Goal: Task Accomplishment & Management: Manage account settings

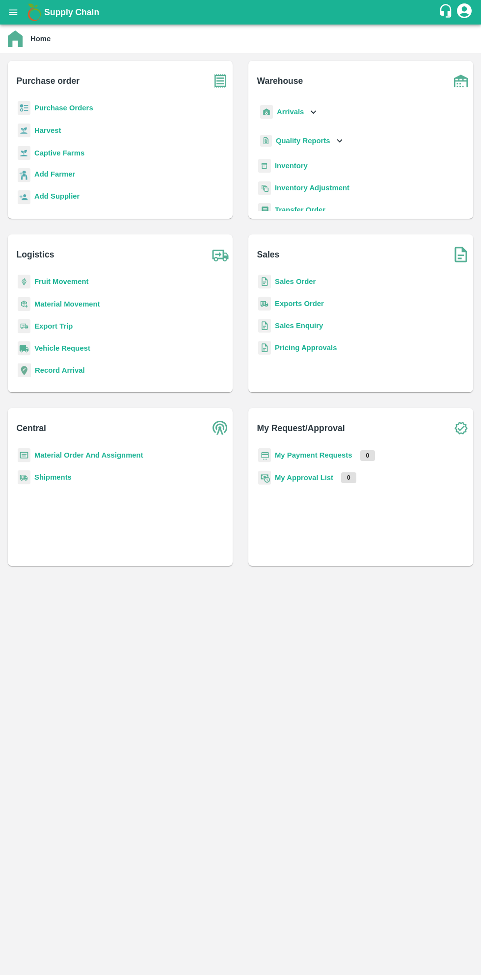
click at [64, 107] on b "Purchase Orders" at bounding box center [63, 108] width 59 height 8
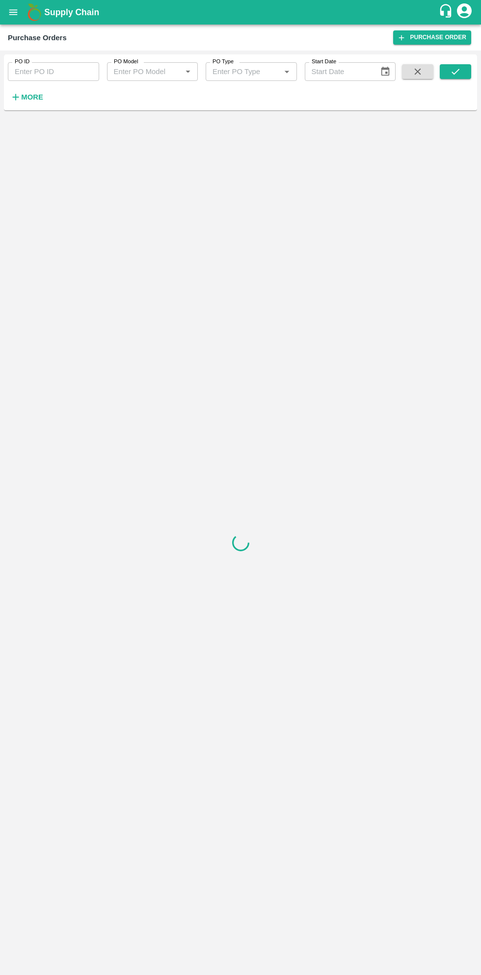
click at [35, 97] on strong "More" at bounding box center [32, 97] width 22 height 8
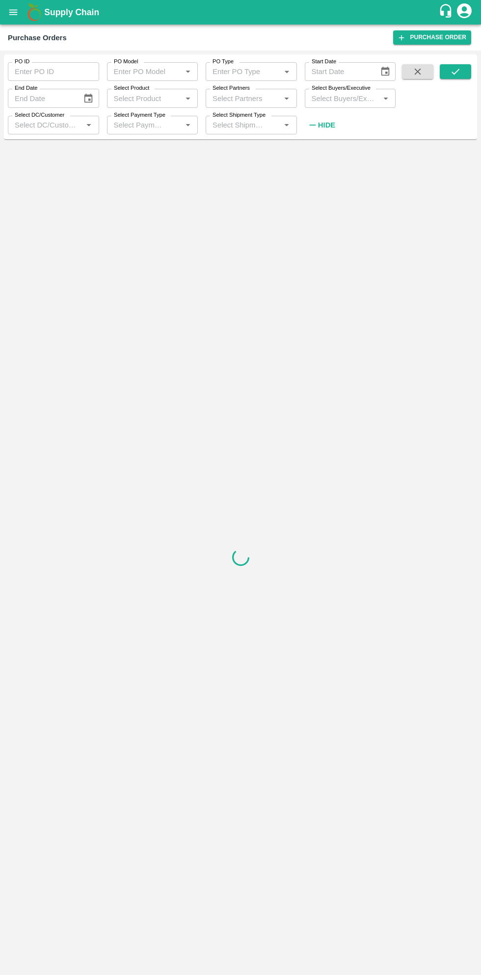
click at [352, 97] on input "Select Buyers/Executive" at bounding box center [341, 98] width 69 height 13
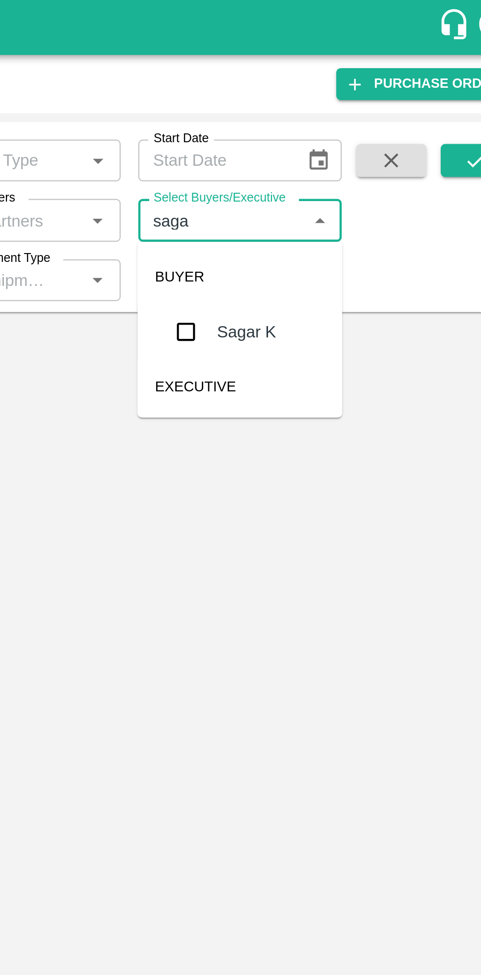
type input "sagar"
click at [331, 146] on input "checkbox" at bounding box center [326, 148] width 20 height 20
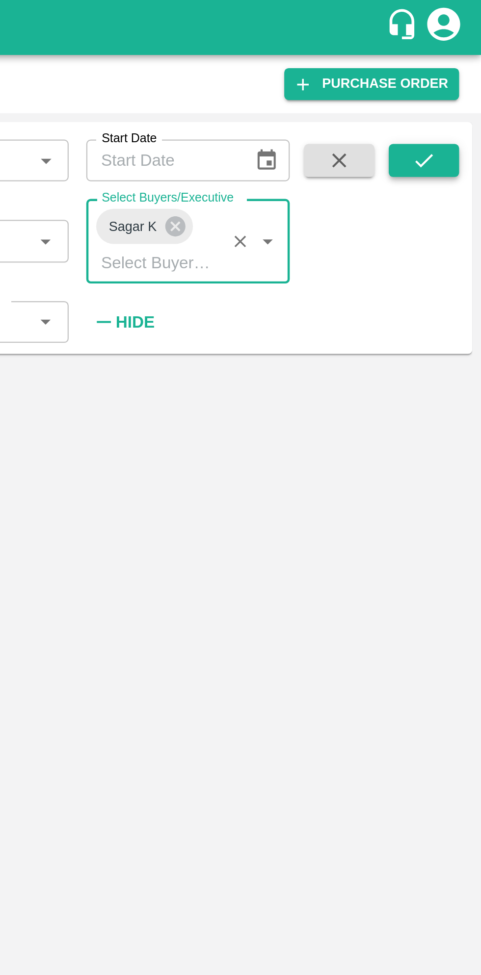
click at [459, 72] on icon "submit" at bounding box center [455, 71] width 11 height 11
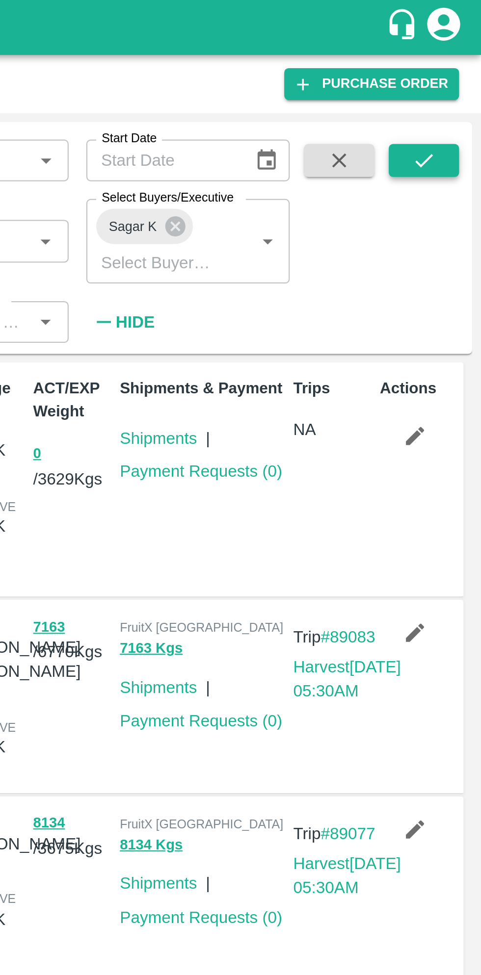
click at [455, 72] on icon "submit" at bounding box center [455, 71] width 11 height 11
